Goal: Task Accomplishment & Management: Manage account settings

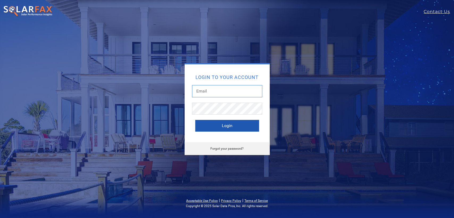
type input "leroy@solardatapros.com"
click at [212, 123] on button "Login" at bounding box center [227, 126] width 64 height 12
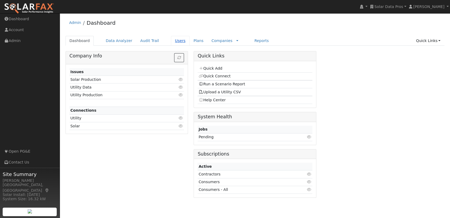
click at [171, 40] on link "Users" at bounding box center [180, 41] width 19 height 10
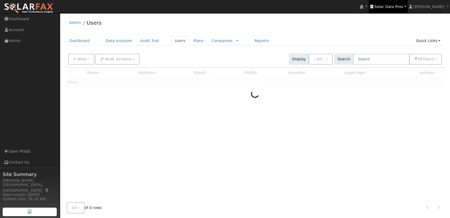
click at [401, 7] on span "Solar Data Pros" at bounding box center [388, 7] width 29 height 4
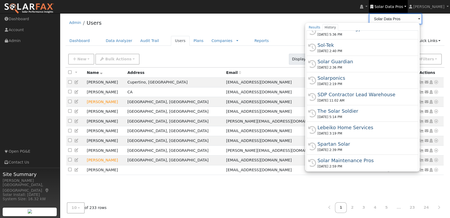
scroll to position [249, 0]
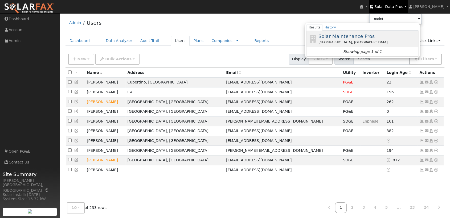
click at [374, 34] on span "Solar Maintenance Pros" at bounding box center [346, 37] width 56 height 6
type input "Solar Maintenance Pros"
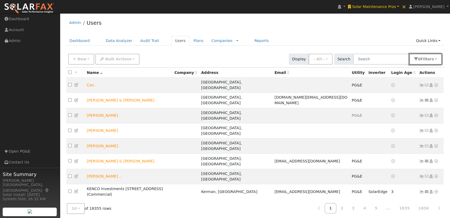
click at [434, 58] on span "s" at bounding box center [432, 59] width 2 height 4
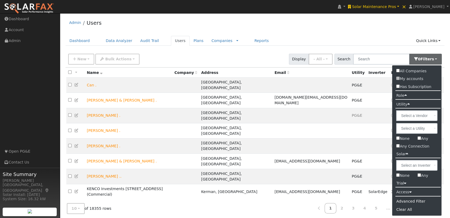
click at [398, 175] on input "None" at bounding box center [397, 175] width 3 height 3
checkbox input "true"
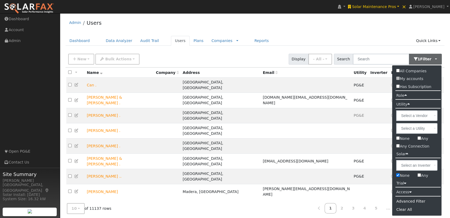
click at [381, 26] on div "Admin Users" at bounding box center [254, 24] width 379 height 16
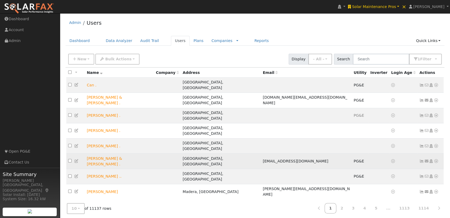
click at [421, 159] on icon at bounding box center [421, 161] width 5 height 4
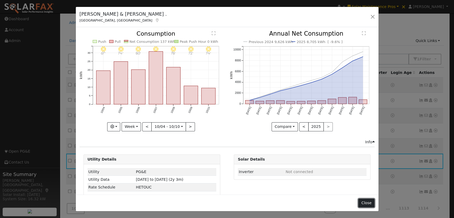
click at [367, 202] on button "Close" at bounding box center [367, 203] width 16 height 9
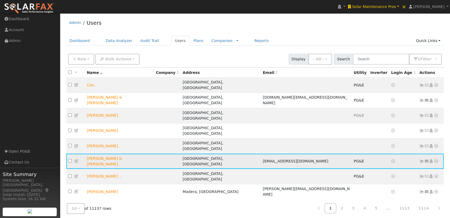
click at [436, 159] on icon at bounding box center [436, 161] width 5 height 4
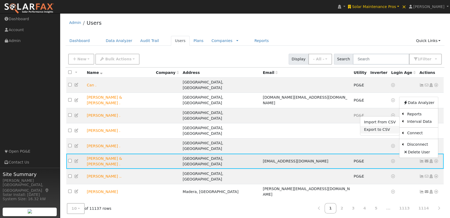
click at [375, 126] on link "Export to CSV" at bounding box center [379, 129] width 39 height 7
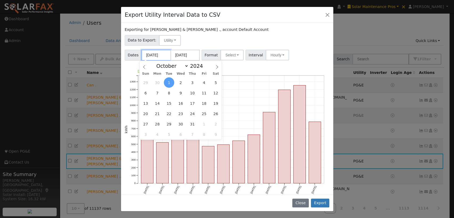
click at [158, 55] on input "10/01/2024" at bounding box center [156, 55] width 29 height 11
click at [185, 67] on select "January February March April May June July August September October November De…" at bounding box center [171, 66] width 35 height 6
select select "0"
click at [158, 63] on select "January February March April May June July August September October November De…" at bounding box center [171, 66] width 35 height 6
click at [155, 84] on span "1" at bounding box center [157, 82] width 10 height 10
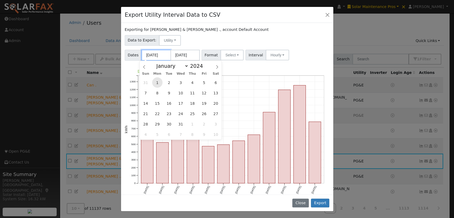
type input "[DATE]"
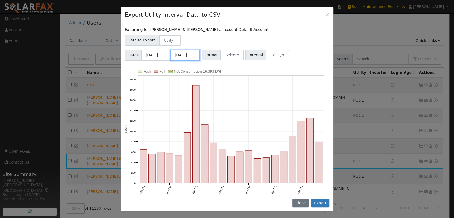
click at [193, 51] on input "09/30/2025" at bounding box center [185, 55] width 29 height 11
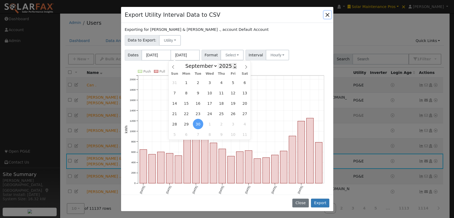
click at [233, 69] on span at bounding box center [235, 67] width 4 height 3
type input "2024"
click at [215, 67] on select "January February March April May June July August September October November De…" at bounding box center [200, 66] width 35 height 6
select select "11"
click at [187, 63] on select "January February March April May June July August September October November De…" at bounding box center [200, 66] width 35 height 6
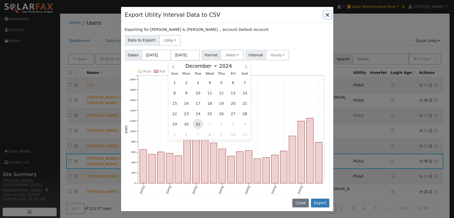
click at [199, 124] on span "31" at bounding box center [198, 124] width 10 height 10
type input "[DATE]"
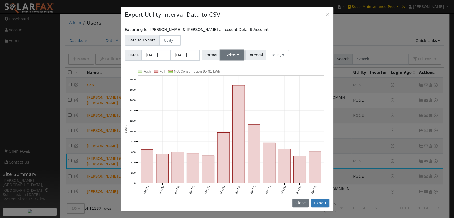
click at [232, 50] on button "Select" at bounding box center [232, 55] width 23 height 11
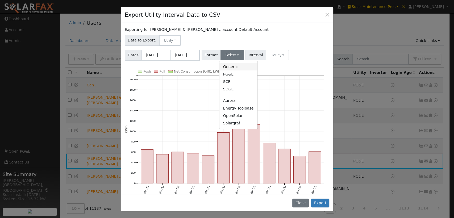
click at [230, 66] on link "Generic" at bounding box center [239, 66] width 38 height 7
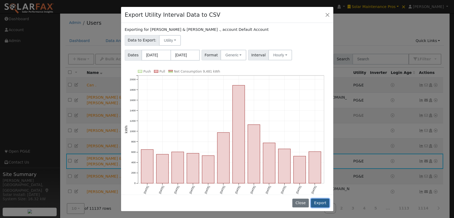
click at [322, 201] on button "Export" at bounding box center [320, 203] width 18 height 9
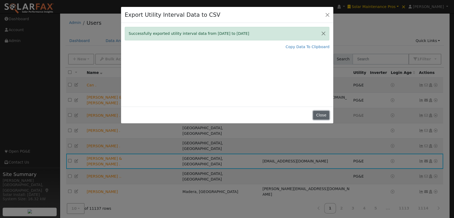
click at [320, 116] on button "Close" at bounding box center [321, 115] width 16 height 9
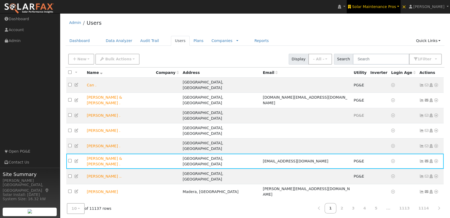
click at [384, 5] on span "Solar Maintenance Pros" at bounding box center [374, 7] width 44 height 4
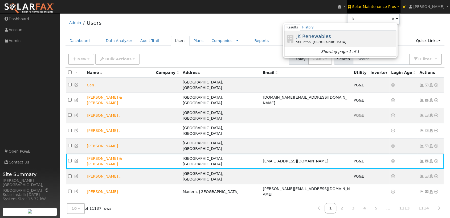
click at [329, 39] on span "JK Renewables" at bounding box center [313, 37] width 35 height 6
type input "JK Renewables"
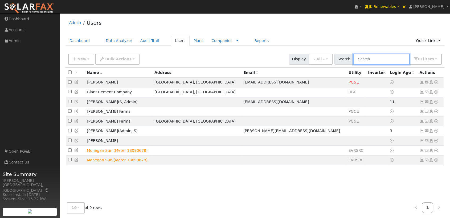
drag, startPoint x: 379, startPoint y: 56, endPoint x: 384, endPoint y: 43, distance: 14.4
type input "port"
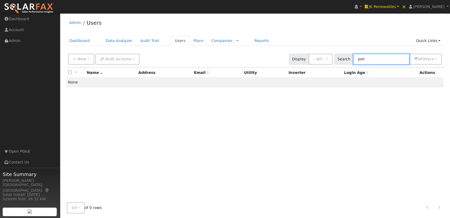
drag, startPoint x: 375, startPoint y: 62, endPoint x: 355, endPoint y: 64, distance: 19.5
click at [355, 64] on div "Search port 0 Filter s All Companies My accounts Has Subscription Role Show - A…" at bounding box center [388, 59] width 108 height 11
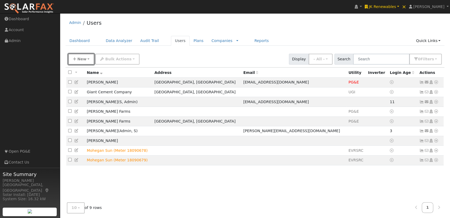
click at [76, 59] on button "New" at bounding box center [81, 59] width 26 height 11
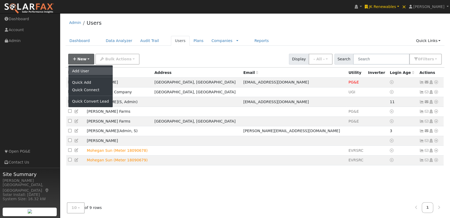
click at [81, 71] on link "Add User" at bounding box center [90, 70] width 44 height 7
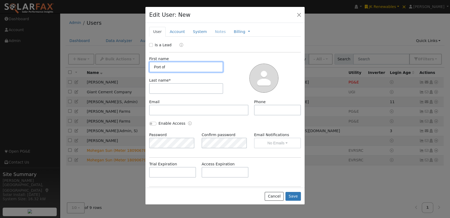
type input "Port of"
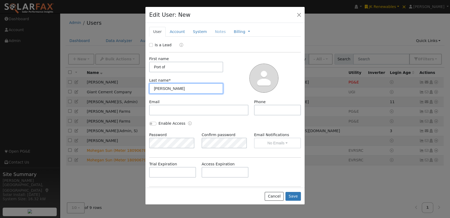
type input "[PERSON_NAME]"
click at [179, 31] on link "Account" at bounding box center [177, 32] width 23 height 10
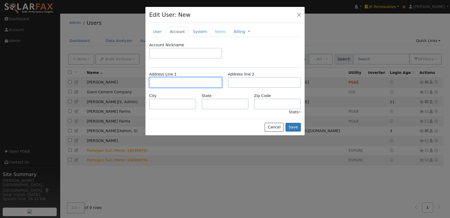
click at [162, 80] on input "text" at bounding box center [185, 82] width 73 height 11
paste input "73336 [PERSON_NAME] and [PERSON_NAME] Dr, [PERSON_NAME], OR 97818"
type input "[GEOGRAPHIC_DATA][PERSON_NAME][PERSON_NAME]"
type input "[PERSON_NAME]"
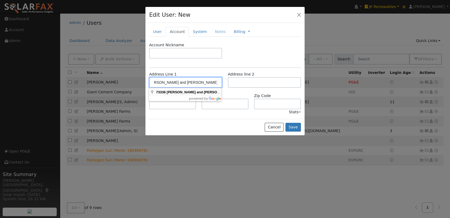
type input "OR"
type input "97818"
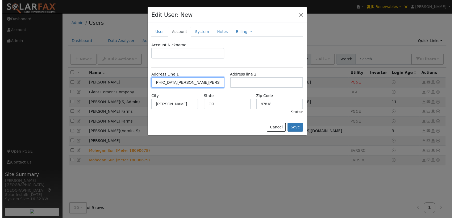
scroll to position [0, 0]
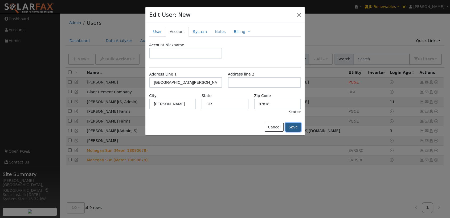
click at [293, 126] on button "Save" at bounding box center [292, 127] width 15 height 9
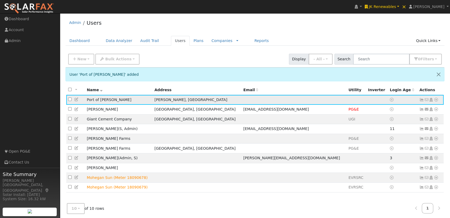
click at [436, 99] on icon at bounding box center [436, 100] width 5 height 4
click at [390, 129] on link "Import From CSV" at bounding box center [379, 128] width 39 height 7
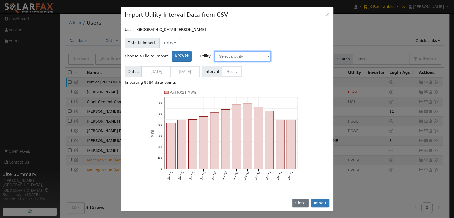
click at [271, 51] on input "text" at bounding box center [243, 56] width 56 height 11
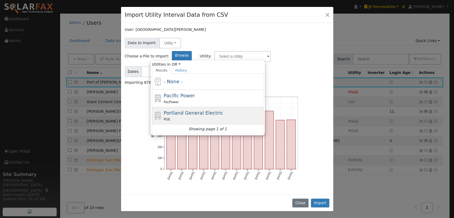
click at [223, 110] on span "Portland General Electric" at bounding box center [194, 113] width 60 height 6
type input "Portland General Electric"
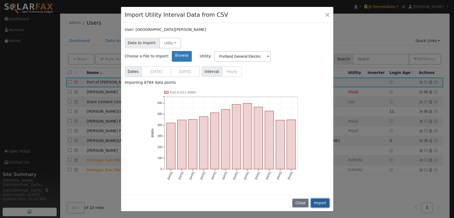
click at [320, 199] on button "Import" at bounding box center [320, 203] width 19 height 9
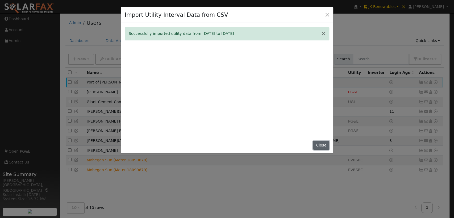
click at [321, 145] on button "Close" at bounding box center [321, 145] width 16 height 9
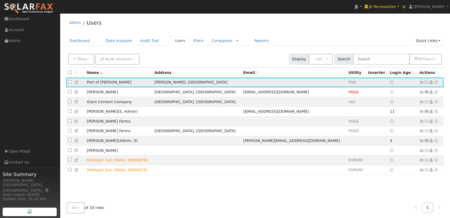
click at [422, 82] on icon at bounding box center [421, 82] width 5 height 4
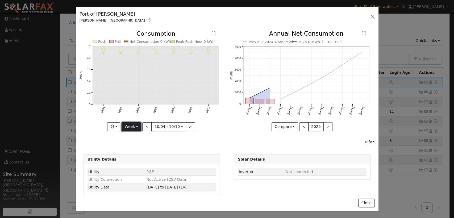
click at [130, 126] on button "Week" at bounding box center [131, 126] width 19 height 9
click at [133, 157] on link "Year" at bounding box center [140, 159] width 37 height 7
type input "[DATE]"
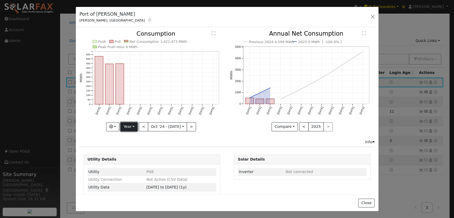
click at [133, 127] on button "Year" at bounding box center [129, 126] width 17 height 9
click at [134, 166] on link "Custom" at bounding box center [139, 167] width 37 height 7
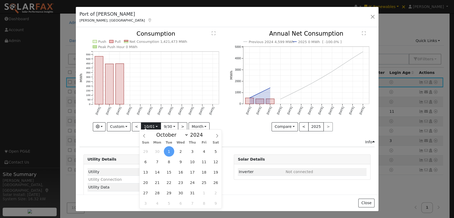
click at [153, 124] on input "[DATE]" at bounding box center [150, 127] width 19 height 9
click at [184, 134] on select "January February March April May June July August September October November De…" at bounding box center [171, 135] width 35 height 6
select select "0"
click at [158, 132] on select "January February March April May June July August September October November De…" at bounding box center [171, 135] width 35 height 6
click at [158, 151] on span "1" at bounding box center [157, 151] width 10 height 10
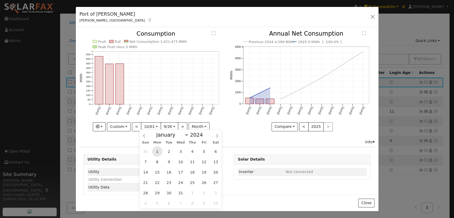
type input "[DATE]"
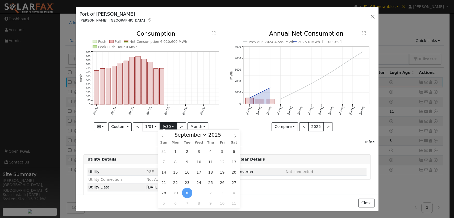
click at [169, 125] on input "[DATE]" at bounding box center [168, 127] width 17 height 9
click at [222, 137] on span at bounding box center [224, 136] width 4 height 3
type input "2024"
click at [203, 134] on select "January February March April May June July August September October November De…" at bounding box center [189, 135] width 35 height 6
select select "11"
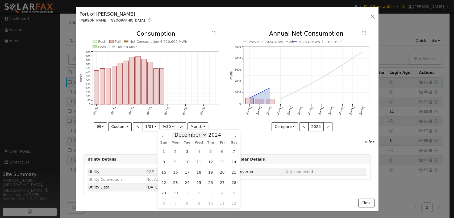
click at [176, 132] on select "January February March April May June July August September October November De…" at bounding box center [189, 135] width 35 height 6
click at [188, 192] on span "31" at bounding box center [187, 193] width 10 height 10
type input "[DATE]"
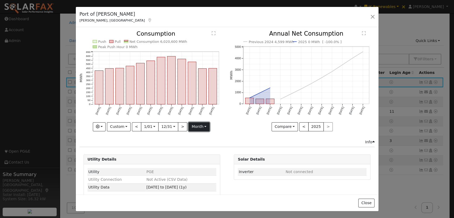
click at [204, 124] on button "month" at bounding box center [199, 126] width 21 height 9
click at [194, 145] on link "Day" at bounding box center [207, 145] width 37 height 7
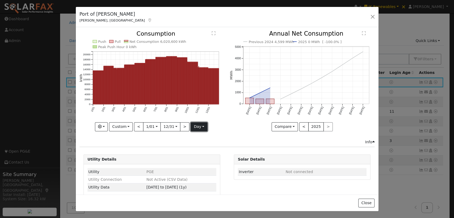
click at [200, 126] on button "day" at bounding box center [199, 126] width 17 height 9
click at [199, 150] on link "Month" at bounding box center [209, 152] width 37 height 7
